Goal: Find contact information: Find contact information

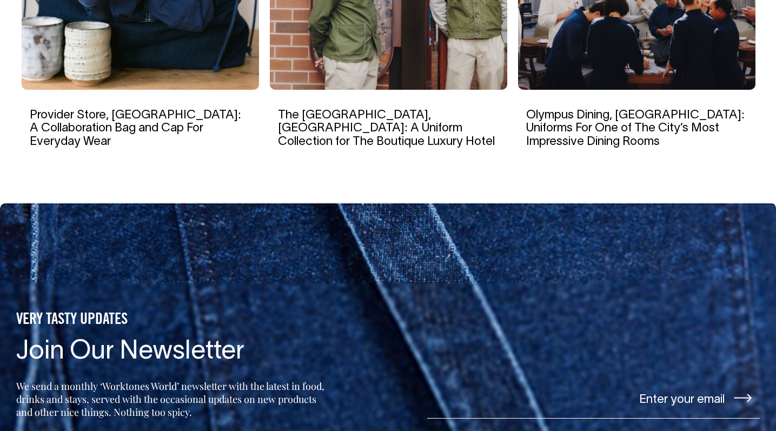
scroll to position [2015, 0]
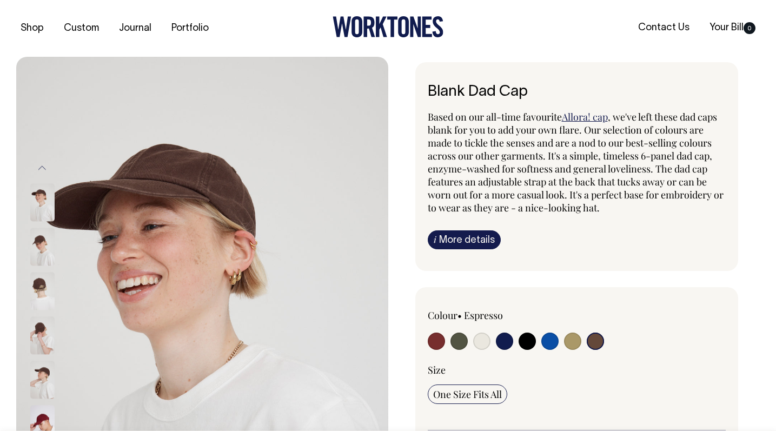
select select "Espresso"
click at [665, 26] on link "Contact Us" at bounding box center [664, 28] width 60 height 18
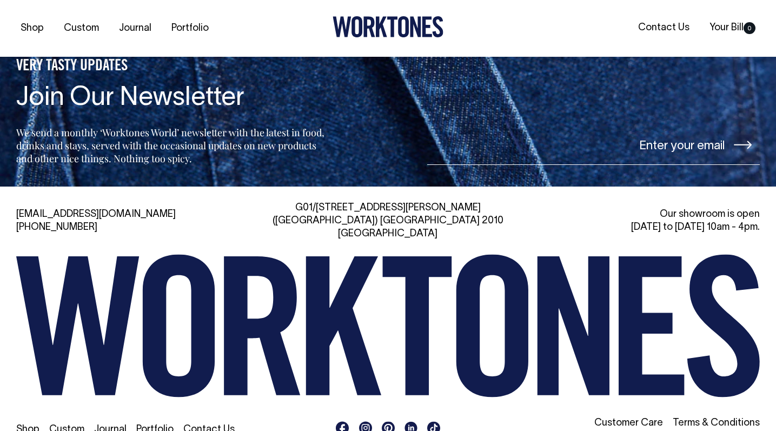
scroll to position [2282, 0]
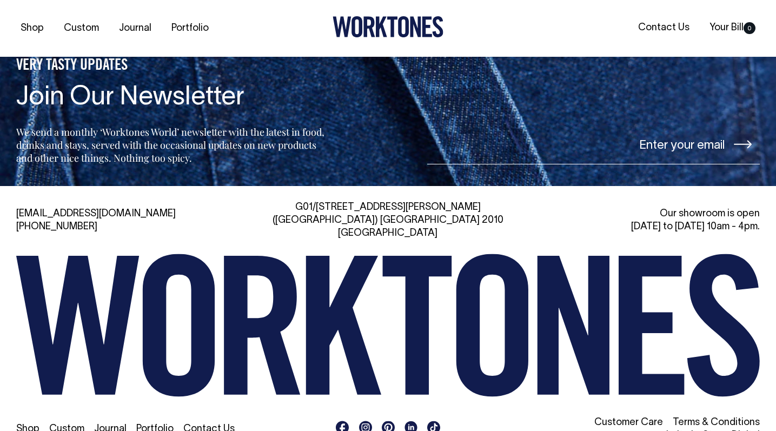
click at [290, 256] on icon at bounding box center [262, 325] width 76 height 139
